Goal: Task Accomplishment & Management: Manage account settings

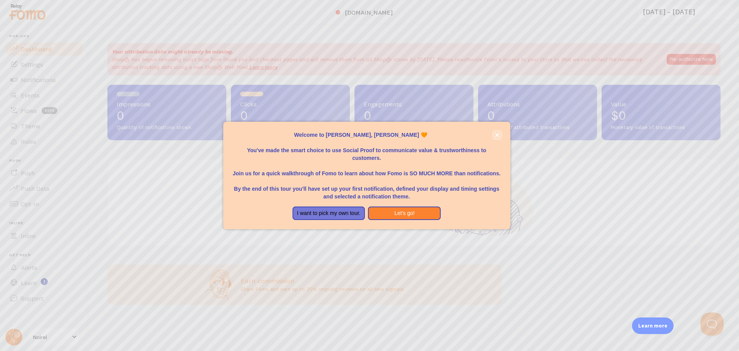
click at [497, 134] on icon "close," at bounding box center [497, 135] width 4 height 4
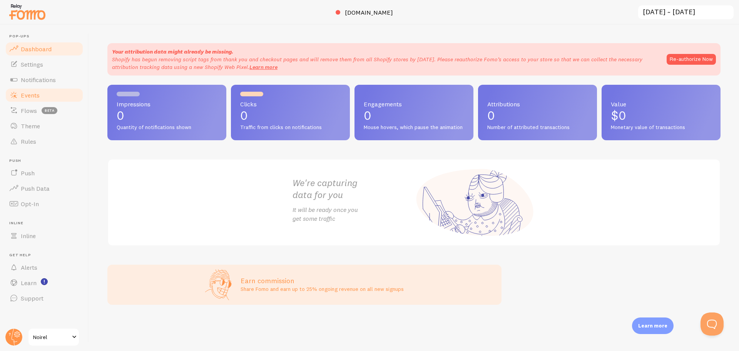
click at [52, 99] on link "Events" at bounding box center [44, 94] width 79 height 15
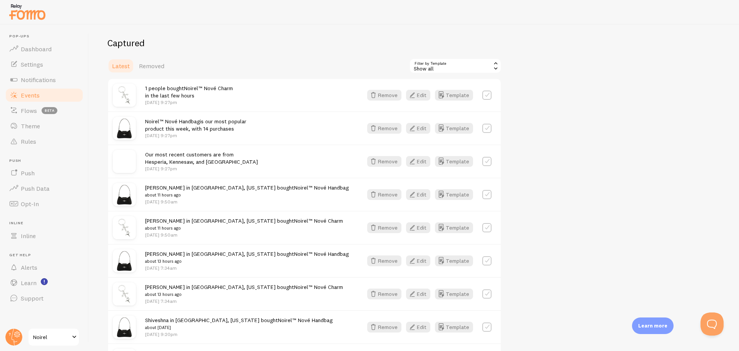
scroll to position [192, 0]
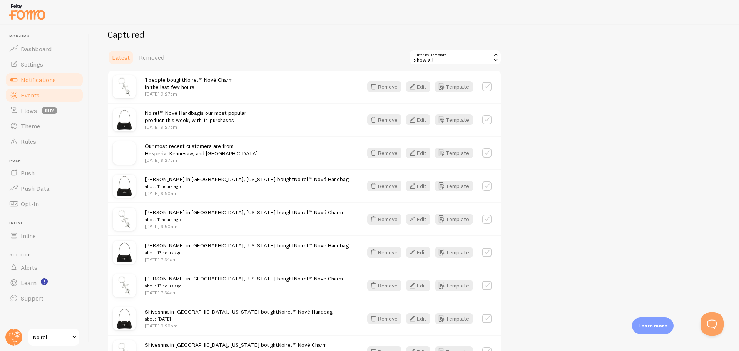
click at [42, 77] on span "Notifications" at bounding box center [38, 80] width 35 height 8
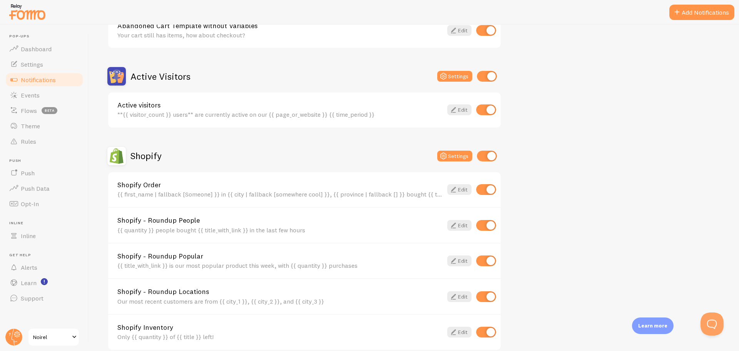
scroll to position [154, 0]
click at [490, 76] on input "checkbox" at bounding box center [487, 75] width 20 height 11
checkbox input "false"
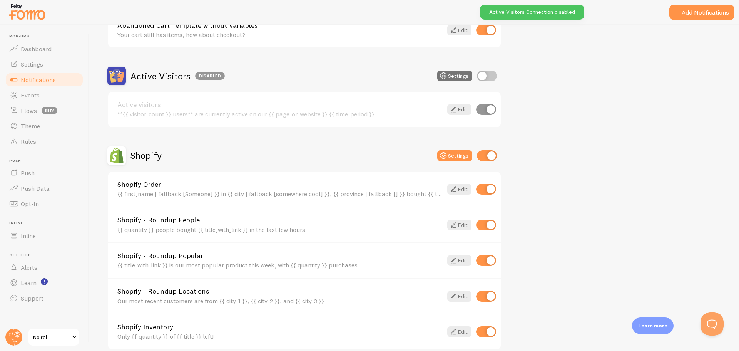
click at [424, 194] on div "{{ first_name | fallback [Someone] }} in {{ city | fallback [somewhere cool] }}…" at bounding box center [279, 193] width 325 height 7
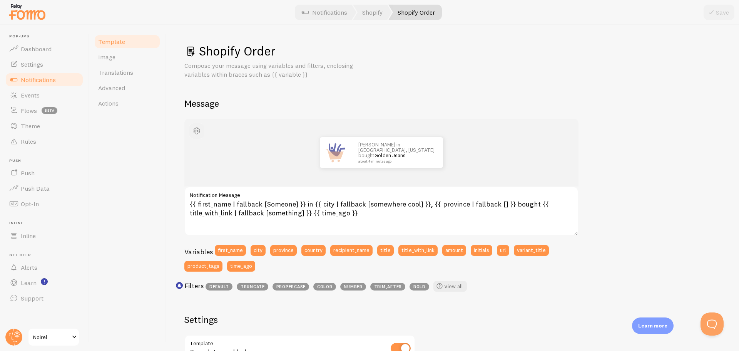
click at [196, 126] on span "button" at bounding box center [196, 130] width 9 height 9
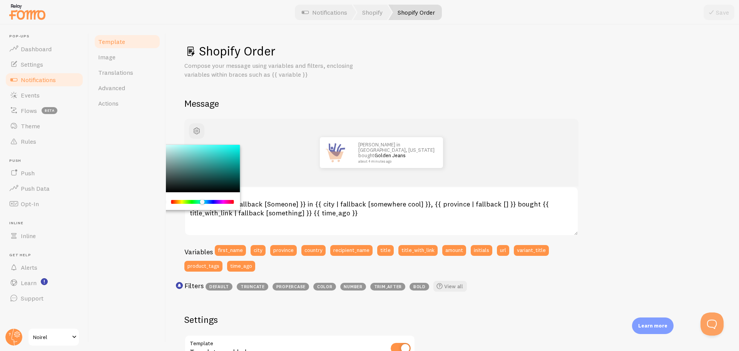
drag, startPoint x: 192, startPoint y: 201, endPoint x: 201, endPoint y: 205, distance: 9.7
click at [202, 205] on div "Chrome color picker" at bounding box center [202, 201] width 63 height 7
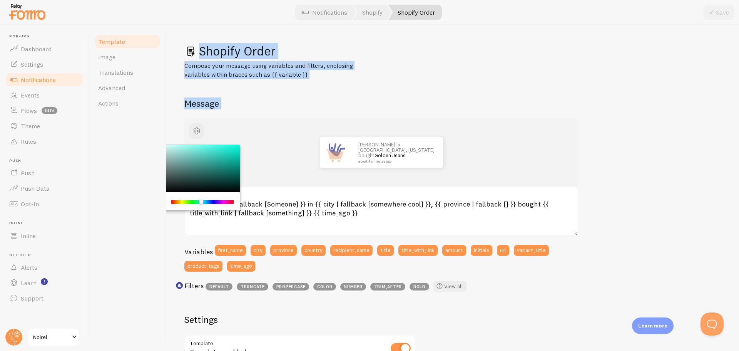
drag, startPoint x: 206, startPoint y: 202, endPoint x: 163, endPoint y: 202, distance: 42.3
click at [163, 202] on div "Template Image Translations Advanced Actions Shopify Order Compose your message…" at bounding box center [414, 188] width 650 height 326
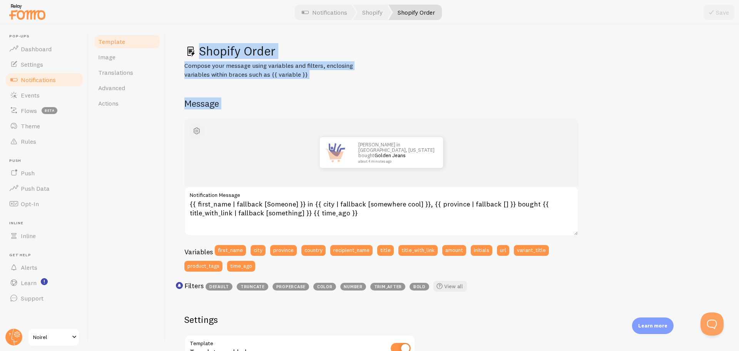
click at [196, 131] on span "button" at bounding box center [196, 130] width 9 height 9
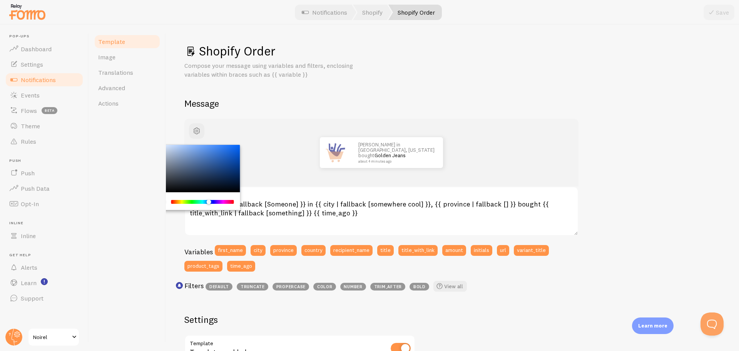
click at [209, 202] on div "Chrome color picker" at bounding box center [202, 202] width 61 height 4
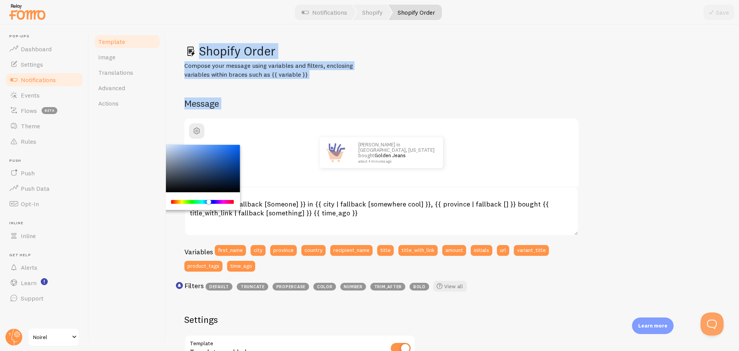
drag, startPoint x: 207, startPoint y: 167, endPoint x: 122, endPoint y: 124, distance: 95.4
click at [122, 124] on div "Template Image Translations Advanced Actions Shopify Order Compose your message…" at bounding box center [414, 188] width 650 height 326
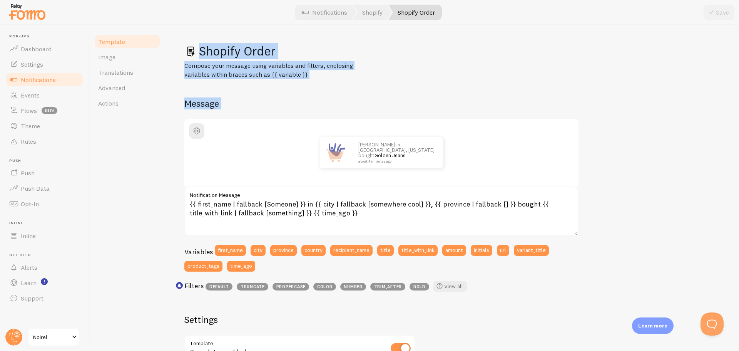
click at [214, 93] on div "Shopify Order Compose your message using variables and filters, enclosing varia…" at bounding box center [452, 300] width 536 height 515
click at [115, 55] on link "Image" at bounding box center [127, 56] width 67 height 15
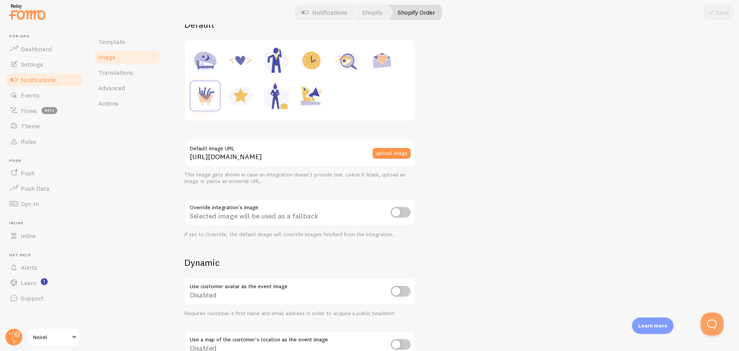
scroll to position [115, 0]
click at [39, 187] on span "Push Data" at bounding box center [35, 188] width 29 height 8
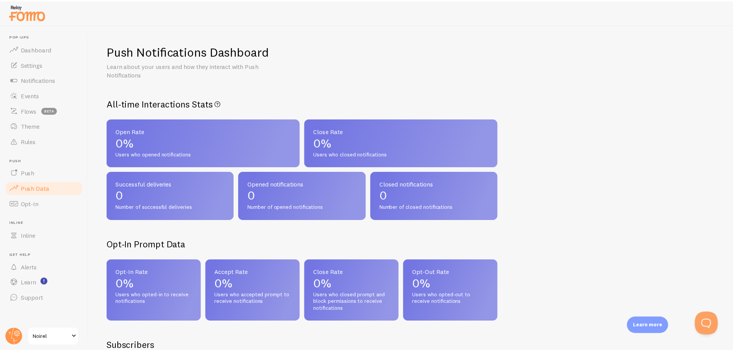
scroll to position [115, 0]
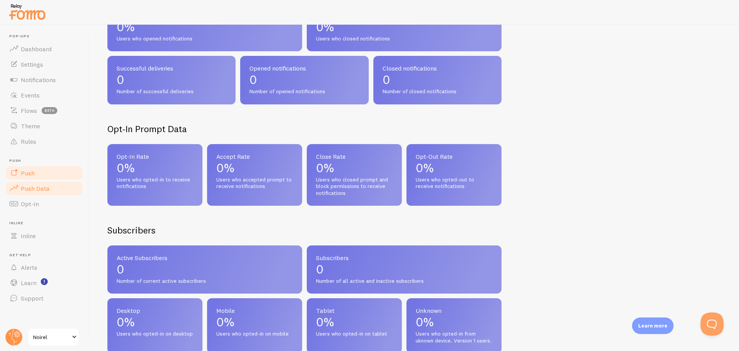
click at [53, 170] on link "Push" at bounding box center [44, 172] width 79 height 15
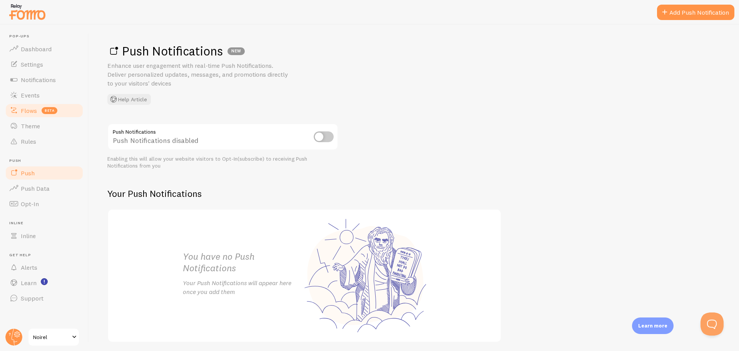
click at [69, 109] on link "Flows beta" at bounding box center [44, 110] width 79 height 15
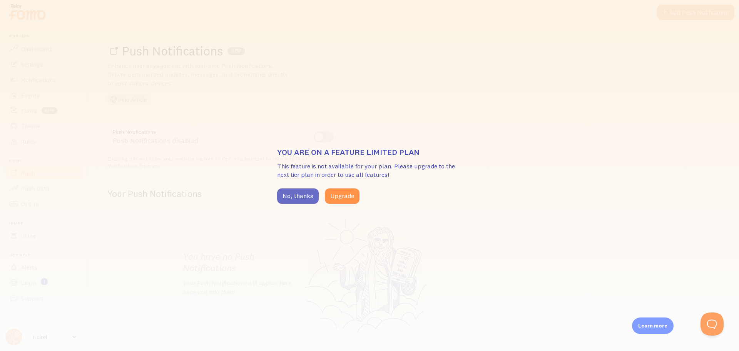
click at [298, 191] on button "No, thanks" at bounding box center [298, 195] width 42 height 15
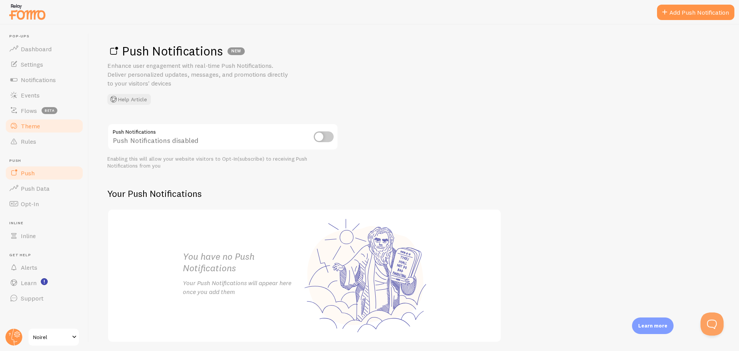
click at [43, 124] on link "Theme" at bounding box center [44, 125] width 79 height 15
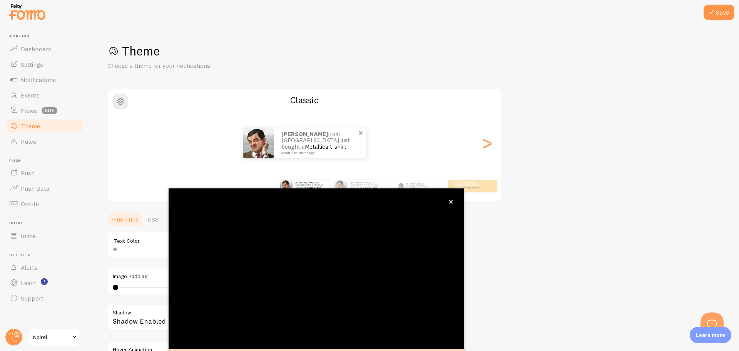
scroll to position [31, 0]
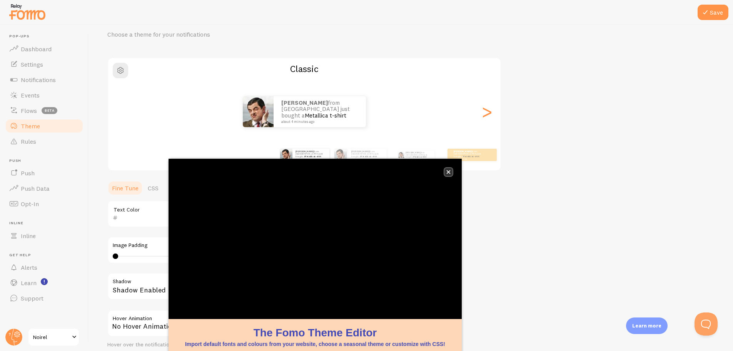
click at [450, 173] on icon "close," at bounding box center [449, 172] width 4 height 4
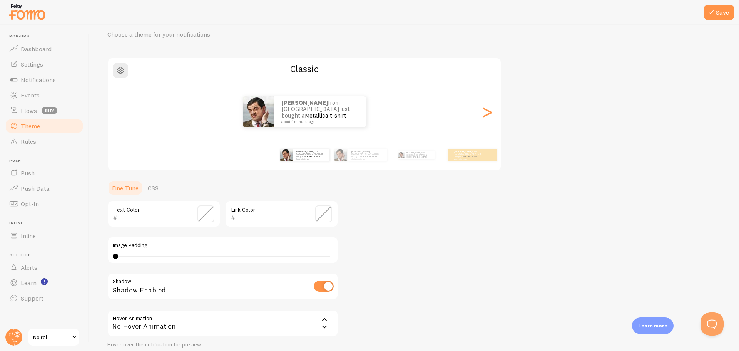
click at [322, 286] on input "checkbox" at bounding box center [324, 286] width 20 height 11
checkbox input "true"
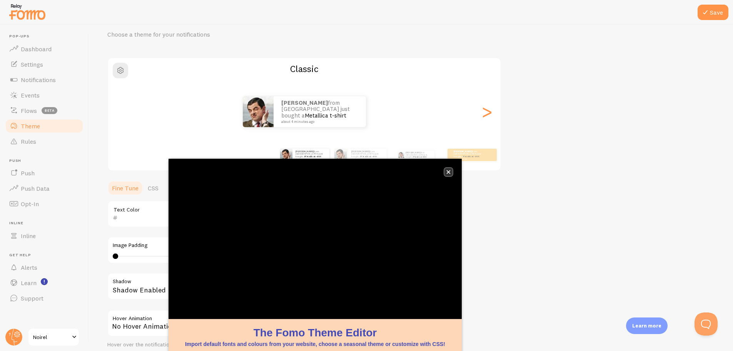
click at [450, 173] on icon "close," at bounding box center [449, 172] width 4 height 4
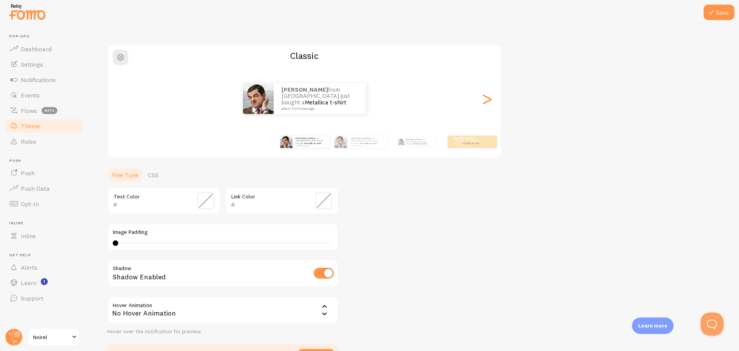
scroll to position [70, 0]
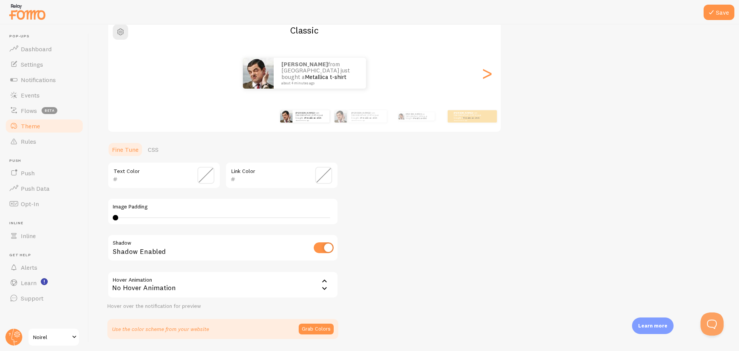
click at [322, 286] on icon at bounding box center [324, 288] width 9 height 9
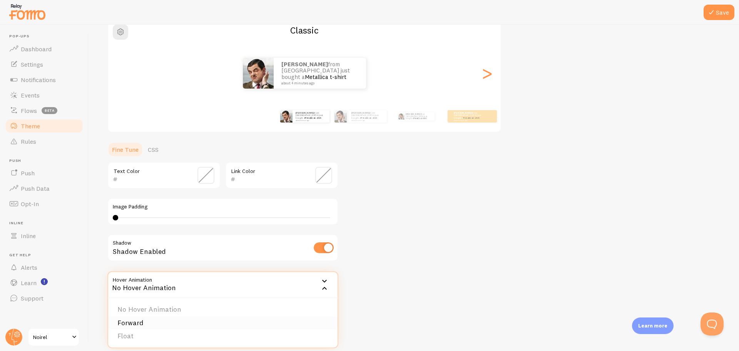
click at [129, 321] on li "Forward" at bounding box center [222, 322] width 229 height 13
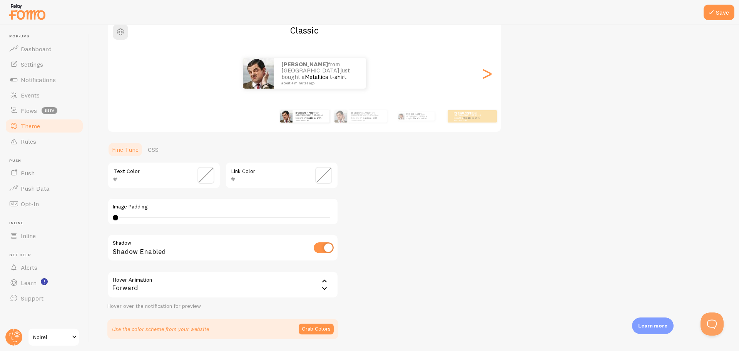
click at [324, 285] on icon at bounding box center [324, 280] width 9 height 9
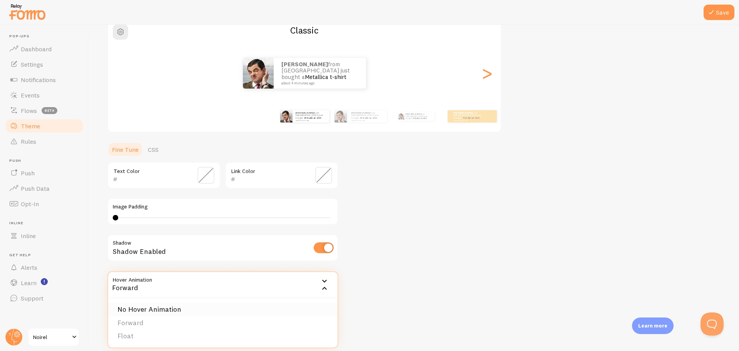
click at [237, 313] on li "No Hover Animation" at bounding box center [222, 309] width 229 height 13
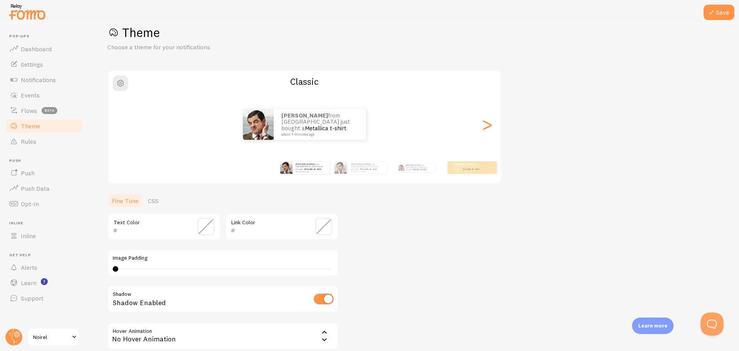
scroll to position [18, 0]
click at [54, 64] on link "Settings" at bounding box center [44, 64] width 79 height 15
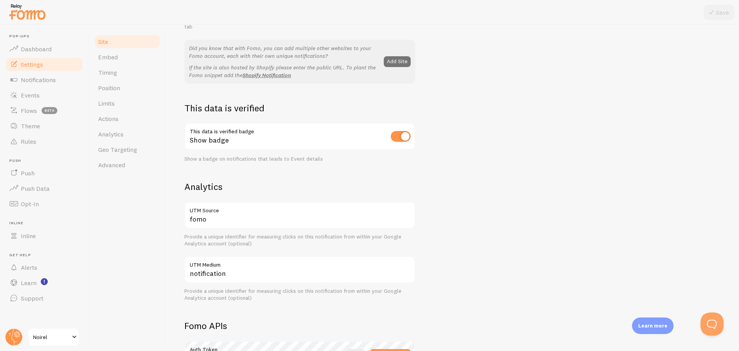
scroll to position [154, 0]
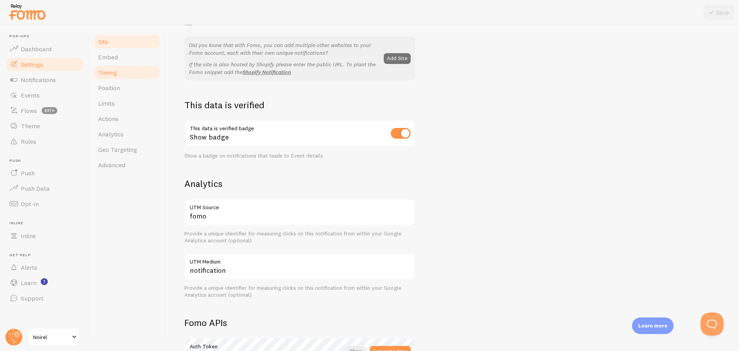
click at [120, 70] on link "Timing" at bounding box center [127, 72] width 67 height 15
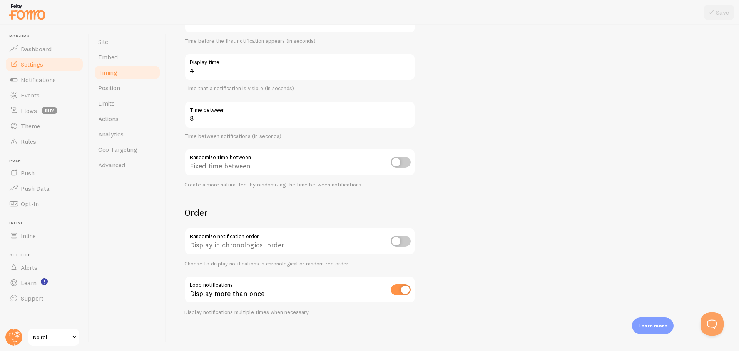
scroll to position [105, 0]
click at [119, 162] on span "Advanced" at bounding box center [111, 165] width 27 height 8
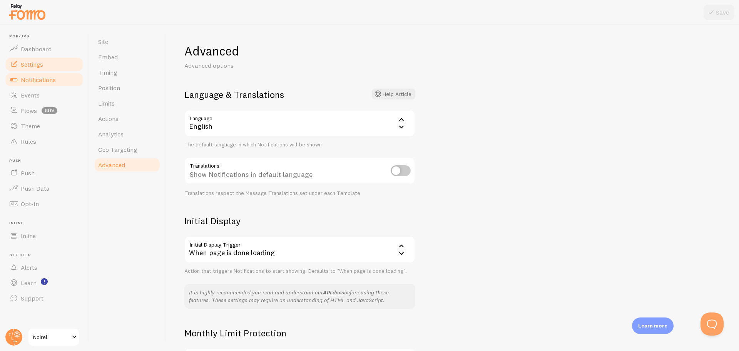
click at [44, 80] on span "Notifications" at bounding box center [38, 80] width 35 height 8
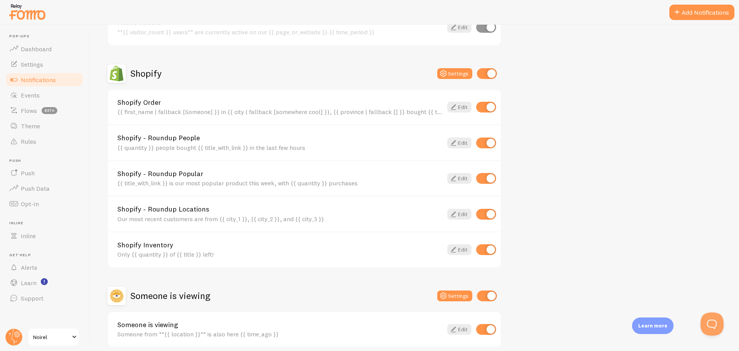
scroll to position [269, 0]
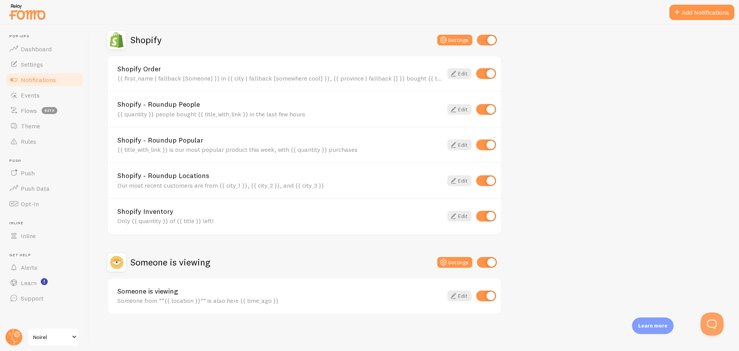
click at [485, 109] on input "checkbox" at bounding box center [486, 109] width 20 height 11
checkbox input "false"
click at [489, 144] on input "checkbox" at bounding box center [486, 144] width 20 height 11
checkbox input "false"
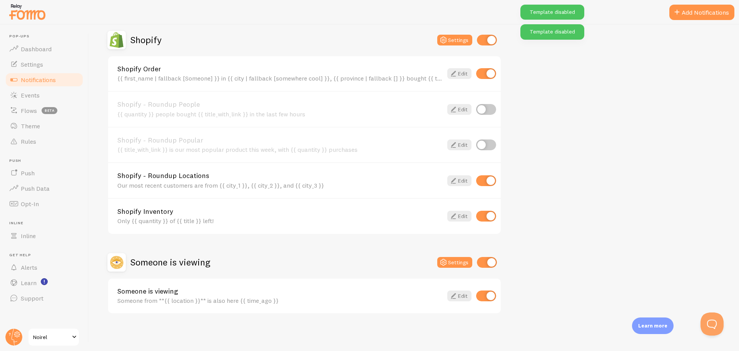
click at [487, 180] on input "checkbox" at bounding box center [486, 180] width 20 height 11
checkbox input "false"
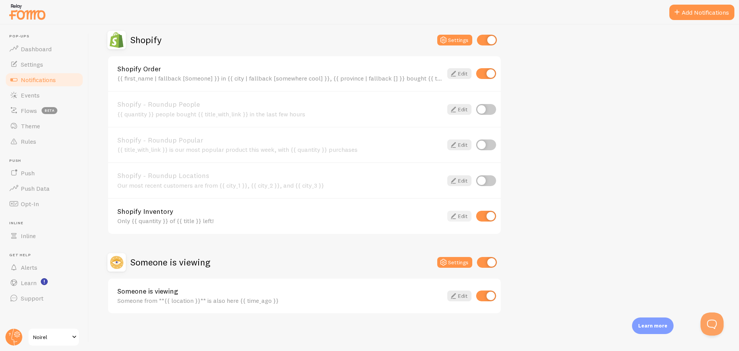
click at [457, 215] on icon at bounding box center [453, 215] width 9 height 9
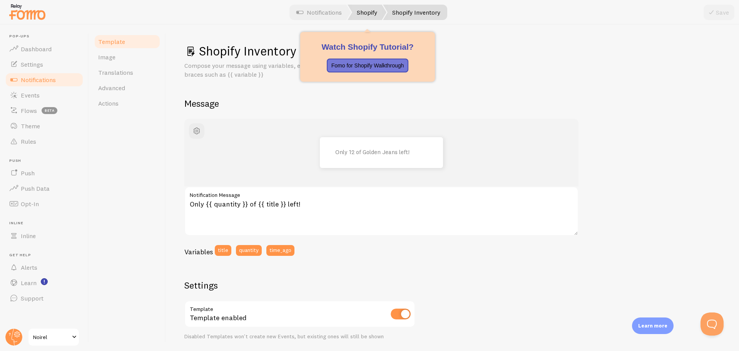
click at [365, 16] on link "Shopify" at bounding box center [367, 12] width 39 height 15
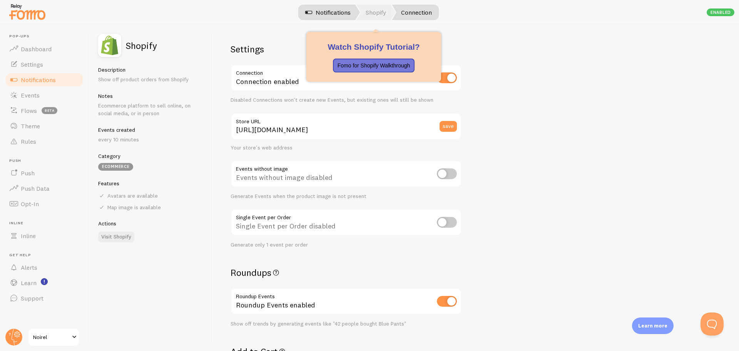
click at [371, 14] on link "Shopify" at bounding box center [375, 12] width 39 height 15
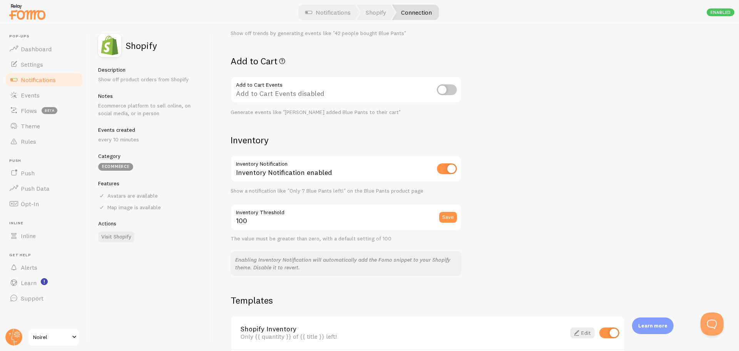
scroll to position [308, 0]
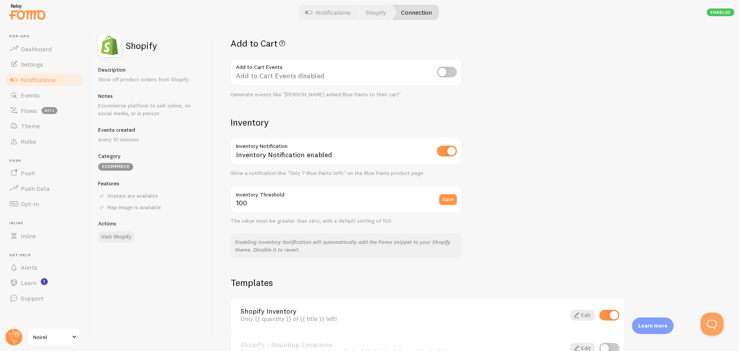
click at [47, 83] on span "Notifications" at bounding box center [38, 80] width 35 height 8
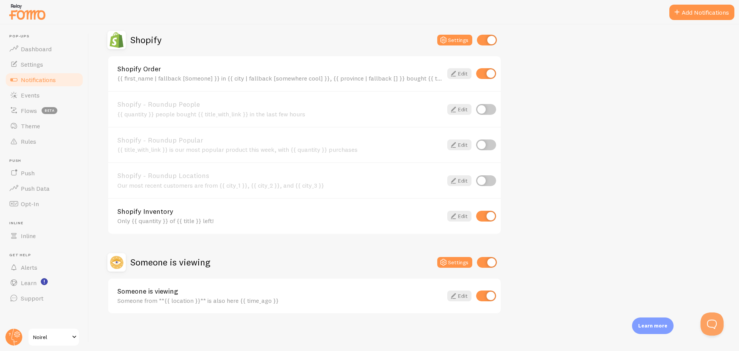
scroll to position [115, 0]
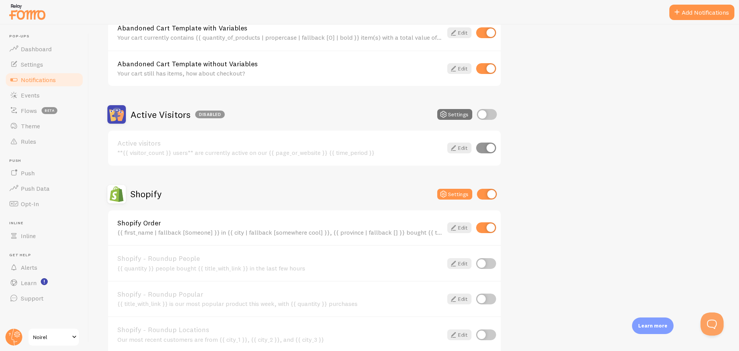
click at [400, 221] on link "Shopify Order" at bounding box center [279, 222] width 325 height 7
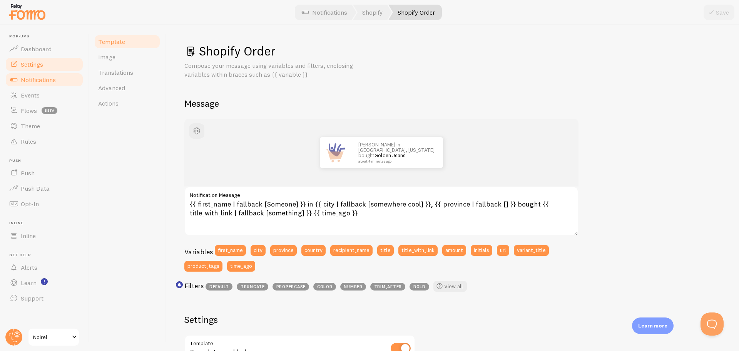
click at [45, 60] on link "Settings" at bounding box center [44, 64] width 79 height 15
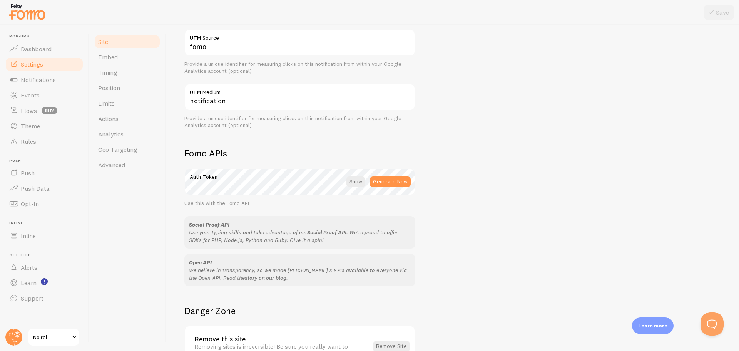
scroll to position [376, 0]
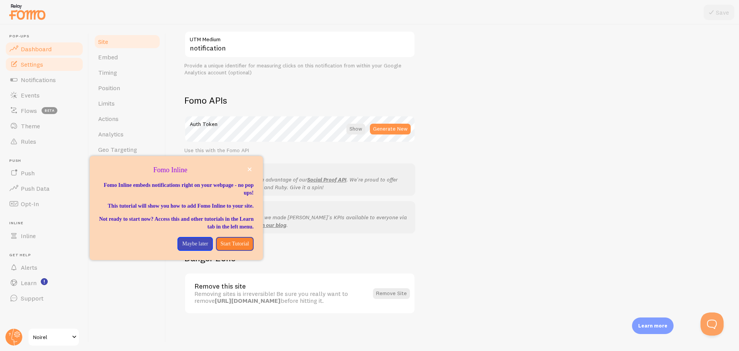
click at [54, 51] on link "Dashboard" at bounding box center [44, 48] width 79 height 15
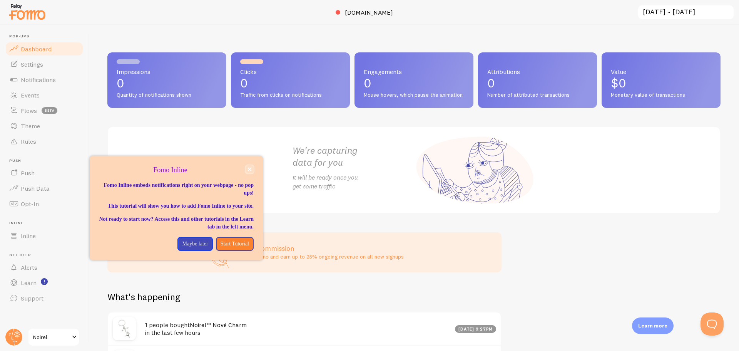
click at [249, 168] on icon "close," at bounding box center [250, 169] width 4 height 4
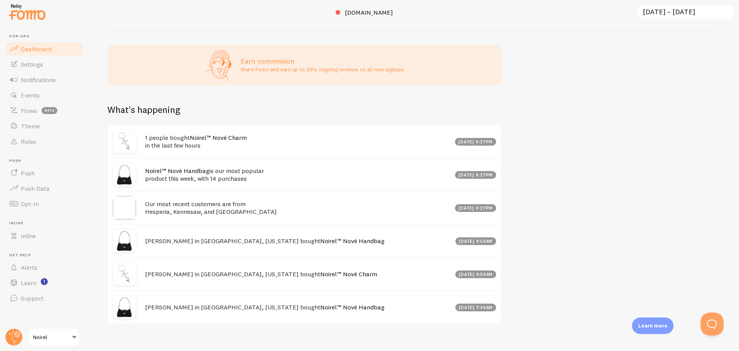
scroll to position [204, 0]
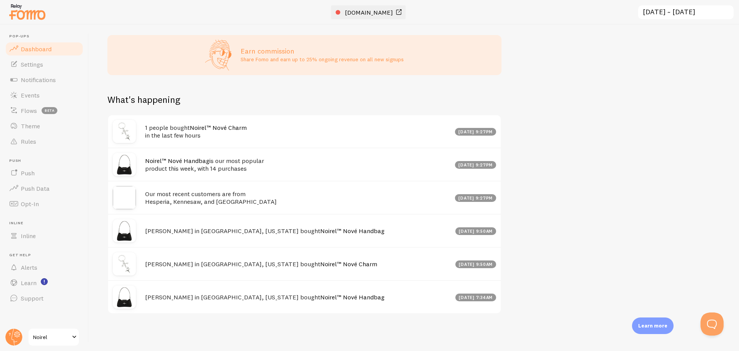
click at [351, 12] on link "[DOMAIN_NAME]" at bounding box center [370, 12] width 68 height 9
click at [54, 90] on link "Events" at bounding box center [44, 94] width 79 height 15
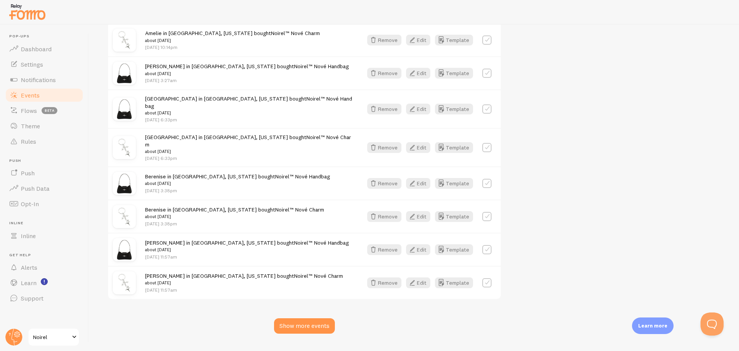
scroll to position [943, 0]
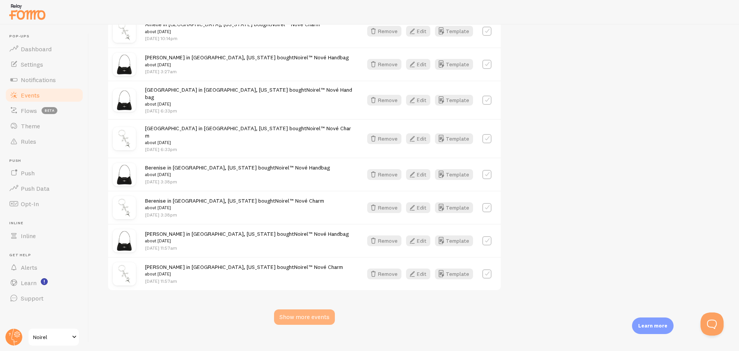
click at [317, 309] on div "Show more events" at bounding box center [304, 316] width 61 height 15
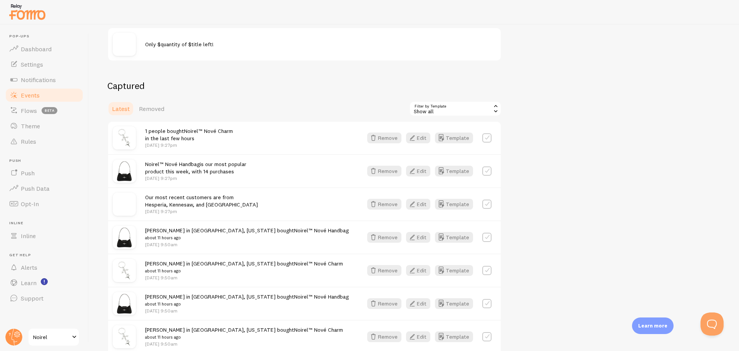
scroll to position [69, 0]
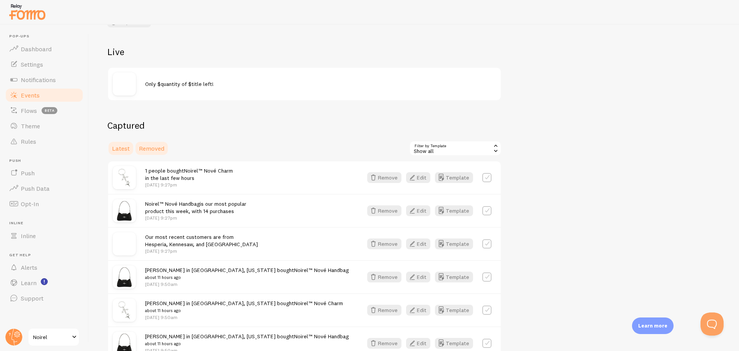
click at [154, 147] on span "Removed" at bounding box center [151, 148] width 25 height 8
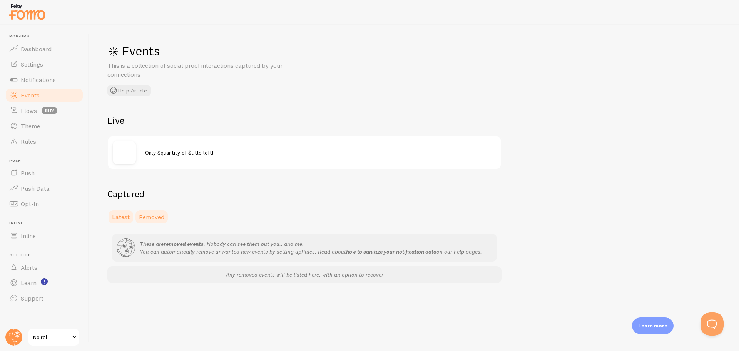
click at [120, 214] on span "Latest" at bounding box center [121, 217] width 18 height 8
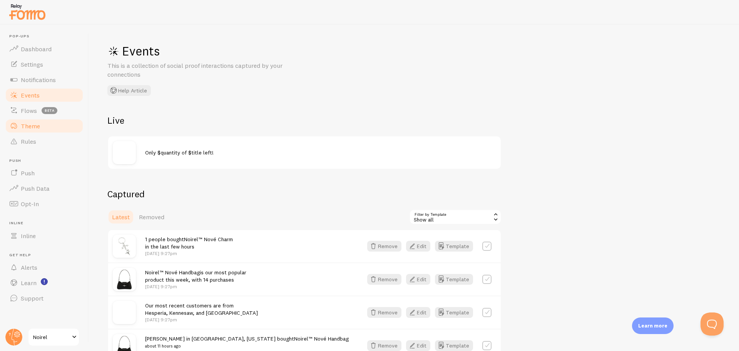
click at [37, 130] on link "Theme" at bounding box center [44, 125] width 79 height 15
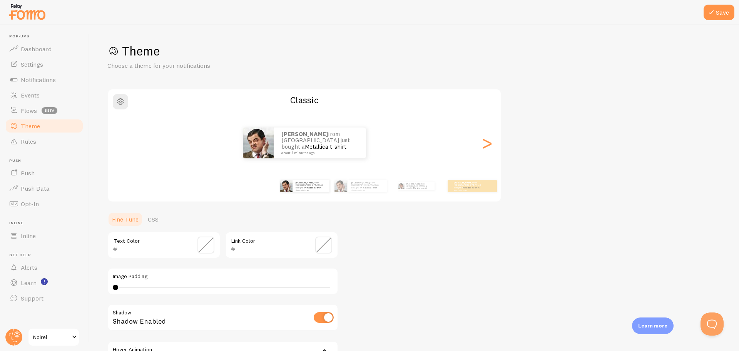
click at [206, 247] on span at bounding box center [205, 244] width 17 height 17
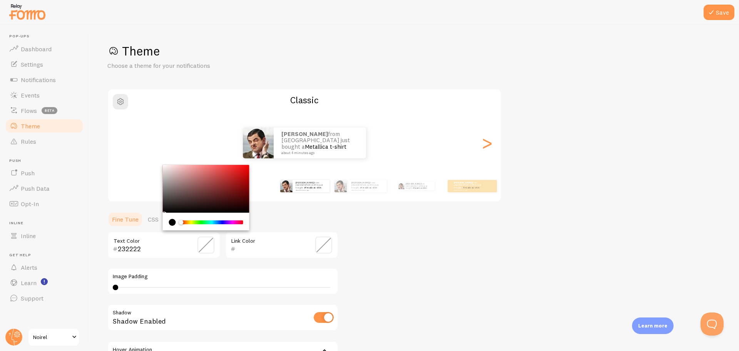
type input "000000"
drag, startPoint x: 166, startPoint y: 206, endPoint x: 116, endPoint y: 224, distance: 52.8
click at [116, 224] on section "Fine Tune CSS 000000 Text Color Link Color Image Padding 0 0 - undefined Shadow…" at bounding box center [222, 309] width 231 height 197
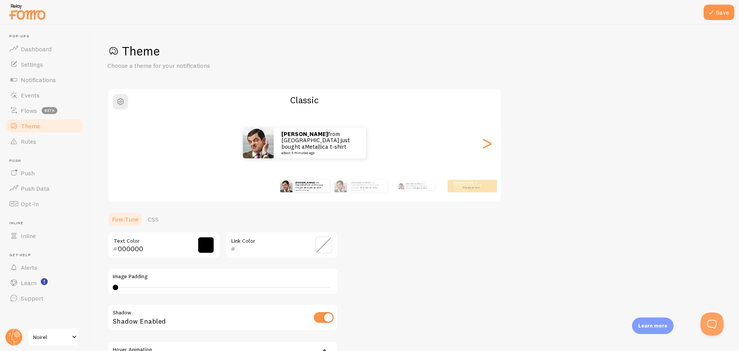
click at [328, 250] on span at bounding box center [323, 244] width 17 height 17
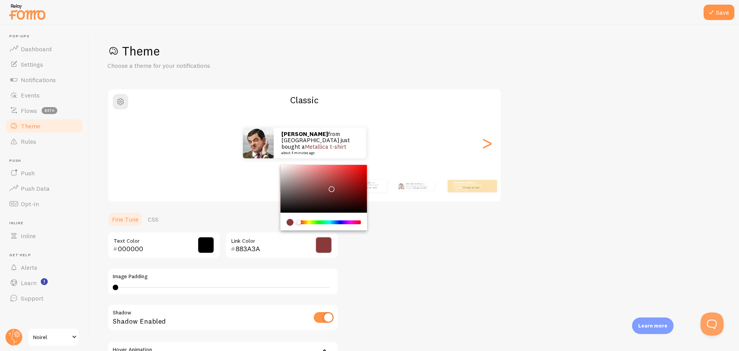
click at [330, 187] on div "Chrome color picker" at bounding box center [324, 189] width 87 height 48
type input "000000"
click at [256, 225] on ul "Fine Tune CSS" at bounding box center [222, 218] width 231 height 15
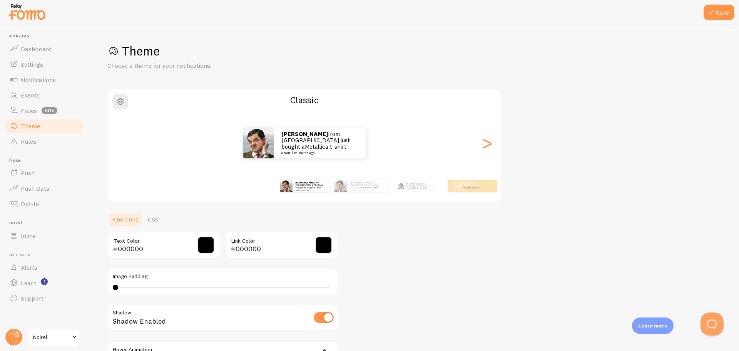
scroll to position [38, 0]
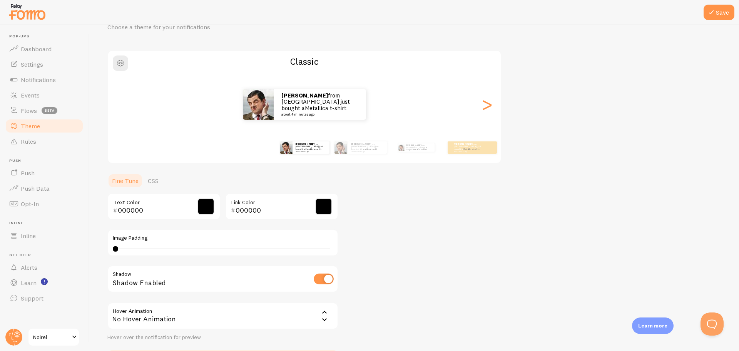
drag, startPoint x: 115, startPoint y: 249, endPoint x: 157, endPoint y: 252, distance: 41.3
click at [157, 252] on div "0 0 - undefined" at bounding box center [223, 249] width 220 height 6
type input "0"
drag, startPoint x: 158, startPoint y: 250, endPoint x: 105, endPoint y: 249, distance: 52.4
click at [105, 249] on div "Save Theme Choose a theme for your notifications Classic Tyler from [GEOGRAPHIC…" at bounding box center [414, 188] width 650 height 326
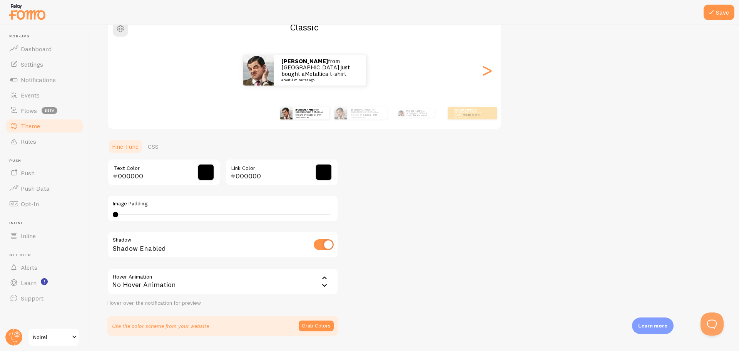
scroll to position [77, 0]
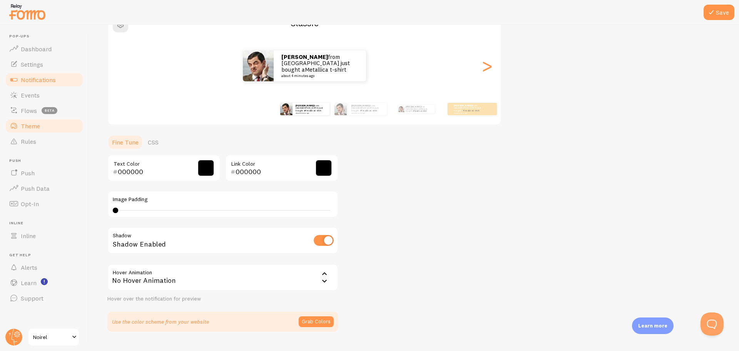
click at [47, 77] on span "Notifications" at bounding box center [38, 80] width 35 height 8
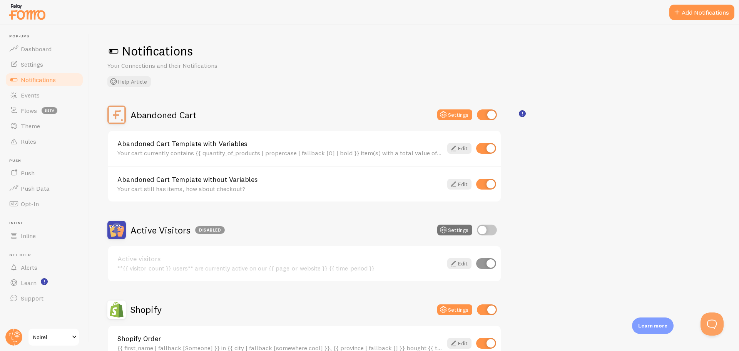
click at [485, 112] on input "checkbox" at bounding box center [487, 114] width 20 height 11
checkbox input "false"
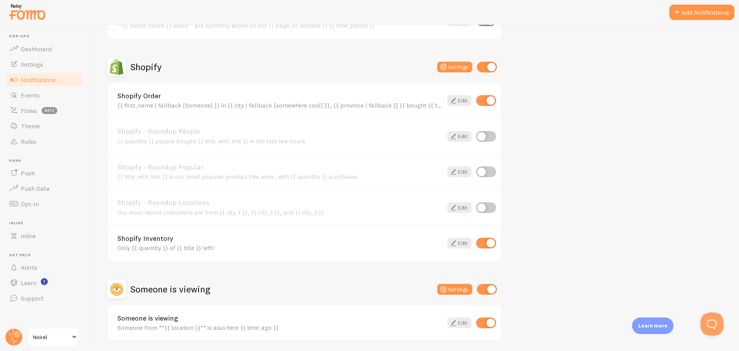
scroll to position [269, 0]
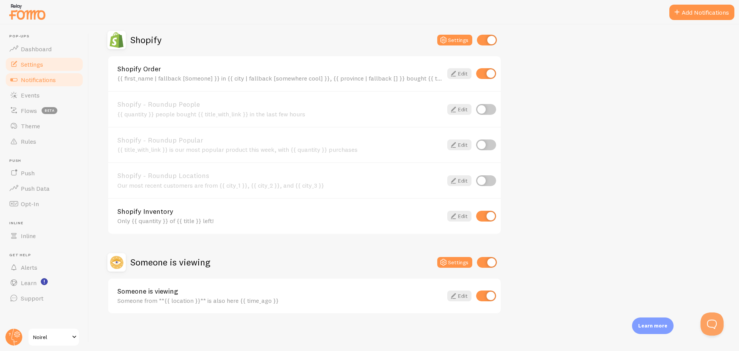
click at [59, 70] on link "Settings" at bounding box center [44, 64] width 79 height 15
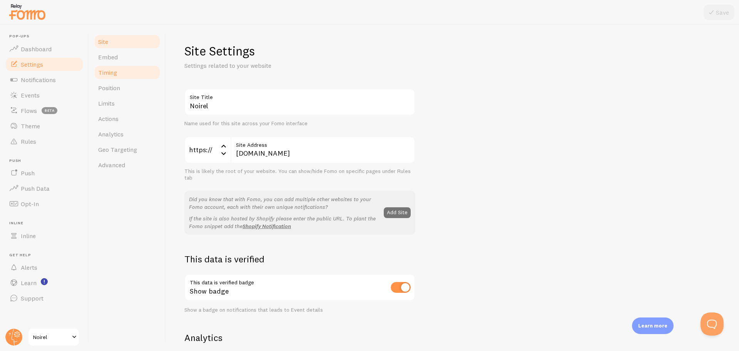
click at [112, 69] on span "Timing" at bounding box center [107, 73] width 19 height 8
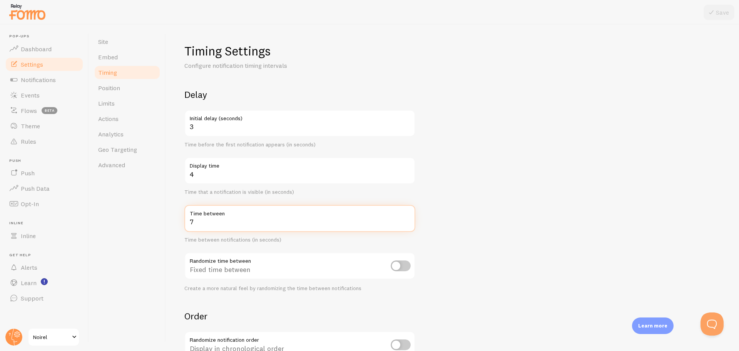
click at [407, 224] on input "7" at bounding box center [299, 218] width 231 height 27
click at [407, 224] on input "6" at bounding box center [299, 218] width 231 height 27
type input "5"
click at [407, 224] on input "5" at bounding box center [299, 218] width 231 height 27
click at [396, 265] on input "checkbox" at bounding box center [401, 265] width 20 height 11
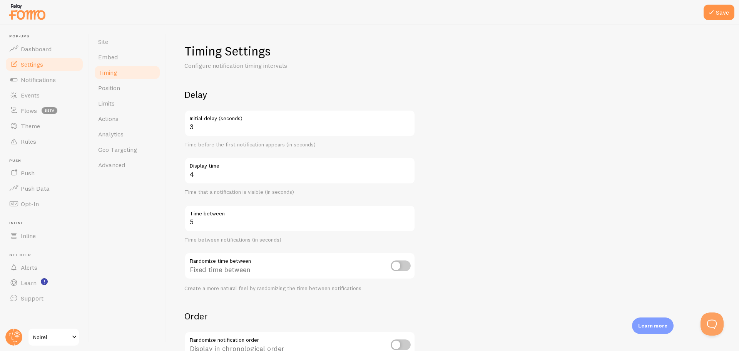
checkbox input "true"
click at [461, 260] on form "Delay 3 Initial delay (seconds) Time before the first notification appears (in …" at bounding box center [452, 254] width 536 height 330
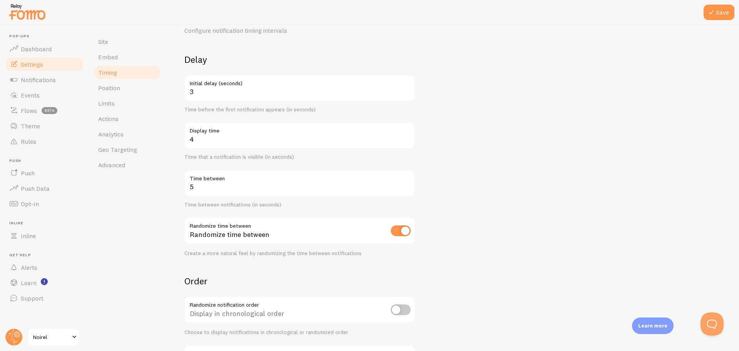
scroll to position [38, 0]
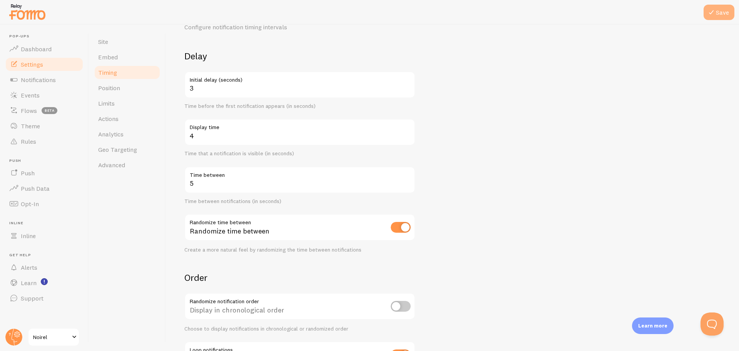
click at [712, 10] on icon at bounding box center [711, 12] width 9 height 9
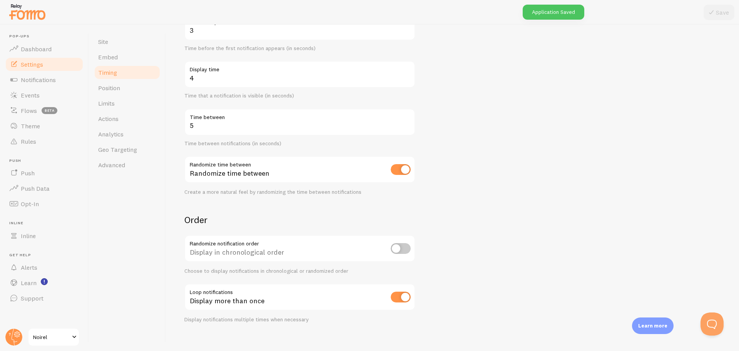
scroll to position [105, 0]
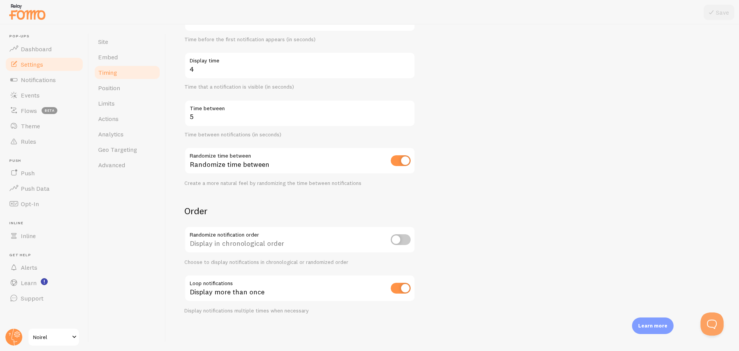
click at [404, 241] on input "checkbox" at bounding box center [401, 239] width 20 height 11
checkbox input "true"
click at [711, 15] on icon at bounding box center [711, 12] width 9 height 9
